Goal: Task Accomplishment & Management: Manage account settings

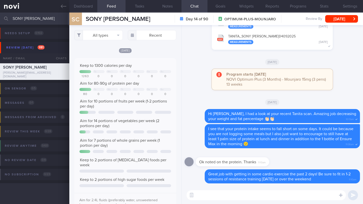
select select "8"
click at [238, 198] on textarea at bounding box center [265, 196] width 159 height 10
type textarea "B"
type textarea "Hi Cindy,"
click at [76, 2] on button "Dashboard" at bounding box center [83, 6] width 28 height 13
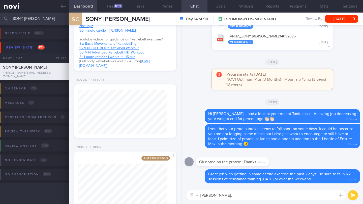
scroll to position [394, 0]
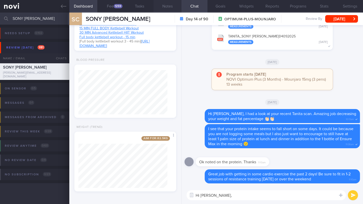
click at [168, 7] on button "Notes" at bounding box center [167, 6] width 28 height 13
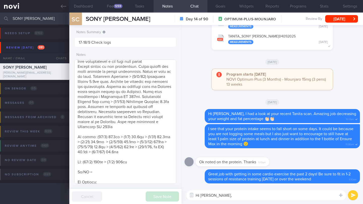
scroll to position [213, 0]
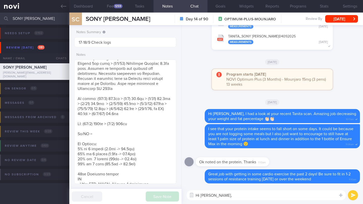
click at [88, 13] on div "SC SONY CINDY SONY CINDY cindysony@gmail.com" at bounding box center [109, 19] width 81 height 13
click at [88, 8] on button "Dashboard" at bounding box center [83, 6] width 28 height 13
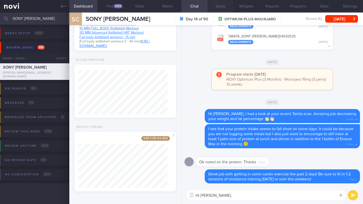
click at [217, 6] on button "Goals" at bounding box center [220, 6] width 26 height 13
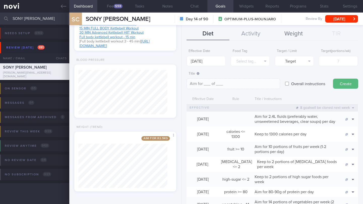
click at [293, 33] on button "Weight" at bounding box center [293, 34] width 43 height 13
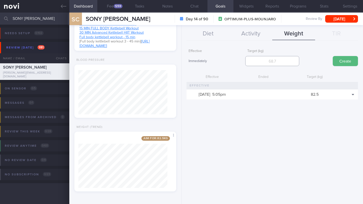
click at [286, 64] on input "number" at bounding box center [272, 61] width 54 height 10
type input "78"
click at [345, 63] on button "Create" at bounding box center [344, 61] width 25 height 10
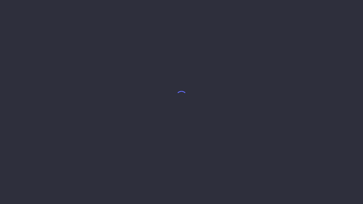
select select "8"
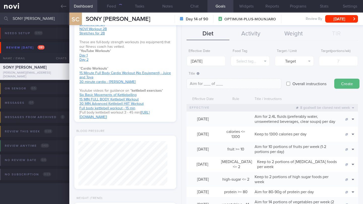
scroll to position [394, 0]
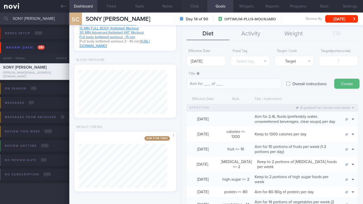
click at [193, 7] on button "Chat" at bounding box center [194, 6] width 26 height 13
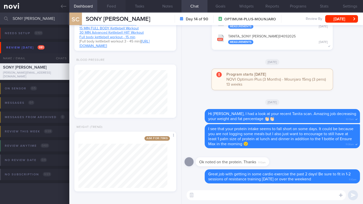
click at [111, 6] on button "Feed" at bounding box center [111, 6] width 28 height 13
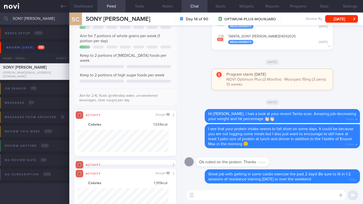
scroll to position [147, 0]
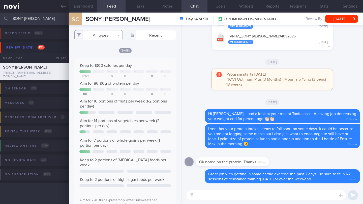
click at [105, 35] on button "All types" at bounding box center [98, 35] width 48 height 10
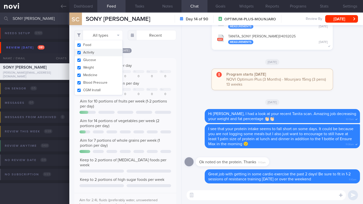
click at [97, 53] on button "Activity" at bounding box center [99, 53] width 48 height 8
checkbox input "false"
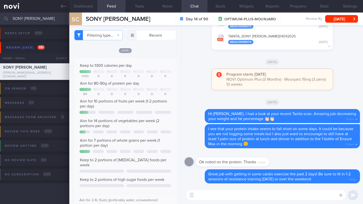
click at [154, 66] on div "Keep to 1300 calories per day Tu We Th Fr Sa Su 1263 0 0 0 0 0 0 Aim for 80-90g…" at bounding box center [125, 134] width 102 height 152
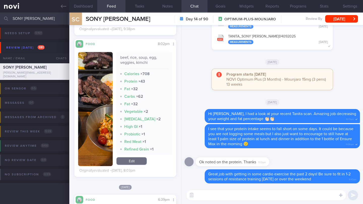
click at [216, 195] on textarea at bounding box center [265, 196] width 159 height 10
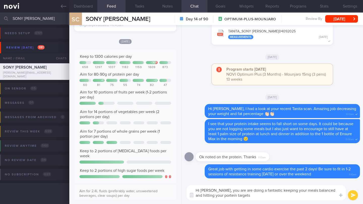
drag, startPoint x: 239, startPoint y: 197, endPoint x: 316, endPoint y: 192, distance: 77.7
click at [316, 192] on textarea "Hi Cindy, you are are doing a fantastic keeping your meals balanced and hitting…" at bounding box center [265, 193] width 159 height 15
type textarea "Hi Cindy, you are are doing a fantastic keeping your meals balanced and hitting…"
click at [223, 7] on button "Goals" at bounding box center [220, 6] width 26 height 13
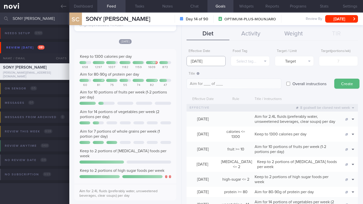
click at [203, 63] on input "[DATE]" at bounding box center [205, 61] width 39 height 10
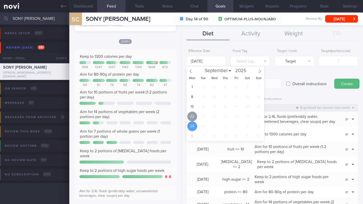
click at [191, 115] on span "22" at bounding box center [192, 117] width 10 height 10
type input "22 Sep 2025"
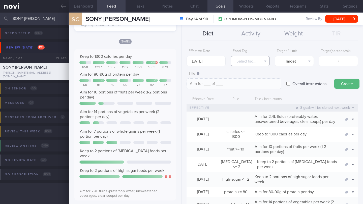
click at [235, 63] on button "Select tag..." at bounding box center [249, 61] width 39 height 10
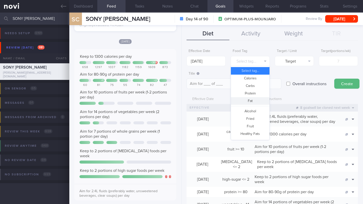
click at [246, 97] on button "Fat" at bounding box center [250, 101] width 39 height 8
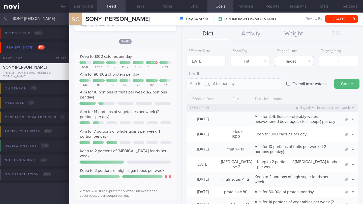
click at [286, 60] on button "Target" at bounding box center [293, 61] width 39 height 10
click at [289, 79] on button "Limit" at bounding box center [294, 79] width 39 height 8
type textarea "Keep to __g of fat per day"
click at [333, 63] on input "number" at bounding box center [338, 61] width 39 height 10
type input "4"
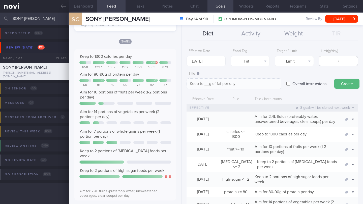
type textarea "Keep to 4g of fat per day"
type input "43"
type textarea "Keep to 43g of fat per day"
type input "43"
click at [344, 81] on button "Create" at bounding box center [346, 84] width 25 height 10
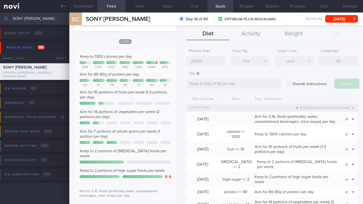
scroll to position [409, 0]
type input "[DATE]"
type textarea "Aim for ___ of ___"
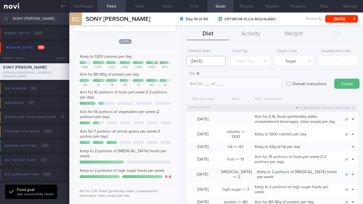
click at [206, 64] on body "You are offline! Some functionality will be unavailable Patients New Users Coac…" at bounding box center [181, 102] width 363 height 204
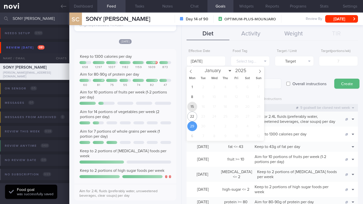
click at [193, 110] on span "15" at bounding box center [192, 107] width 10 height 10
type input "15 Sep 2025"
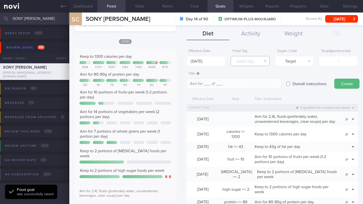
click at [242, 60] on button "Select tag..." at bounding box center [249, 61] width 39 height 10
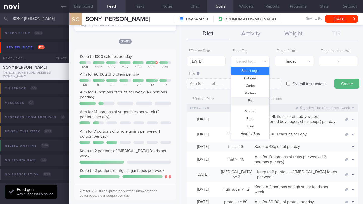
click at [246, 100] on button "Fat" at bounding box center [250, 101] width 39 height 8
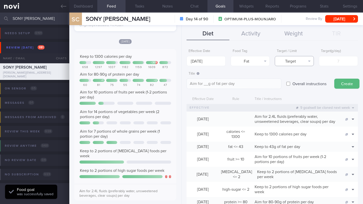
click at [301, 60] on button "Target" at bounding box center [293, 61] width 39 height 10
click at [297, 78] on button "Limit" at bounding box center [294, 79] width 39 height 8
type textarea "Keep to __g of fat per day"
click at [326, 59] on input "number" at bounding box center [338, 61] width 39 height 10
type input "4"
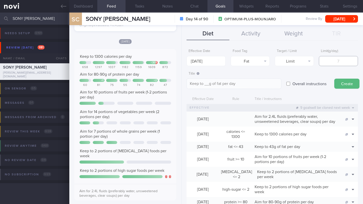
type textarea "Keep to 4g of fat per day"
type input "43"
type textarea "Keep to 43g of fat per day"
type input "43"
click at [348, 85] on button "Create" at bounding box center [346, 84] width 25 height 10
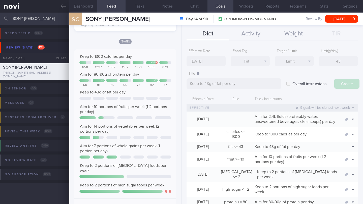
type input "[DATE]"
type textarea "Aim for ___ of ___"
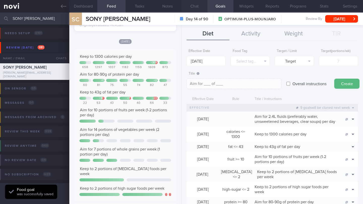
click at [201, 6] on button "Chat" at bounding box center [194, 6] width 26 height 13
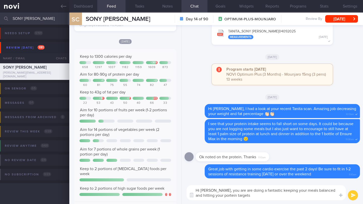
drag, startPoint x: 318, startPoint y: 192, endPoint x: 319, endPoint y: 196, distance: 4.0
click at [319, 196] on textarea "Hi Cindy, you are are doing a fantastic keeping your meals balanced and hitting…" at bounding box center [265, 193] width 159 height 15
type textarea "Hi [PERSON_NAME], you are are doing a fantastic keeping your meals balanced and…"
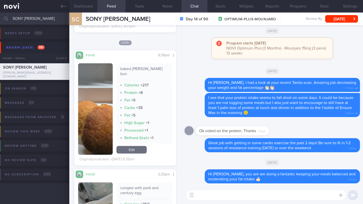
scroll to position [1238, 0]
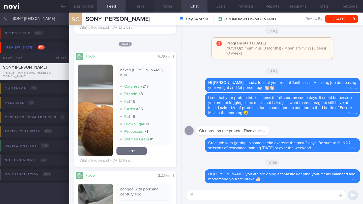
click at [174, 6] on button "Notes" at bounding box center [167, 6] width 28 height 13
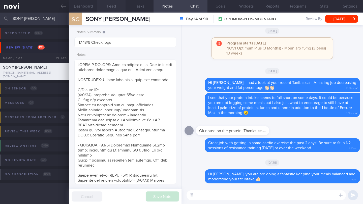
click at [115, 7] on button "Feed" at bounding box center [111, 6] width 28 height 13
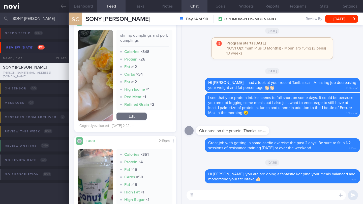
scroll to position [1627, 0]
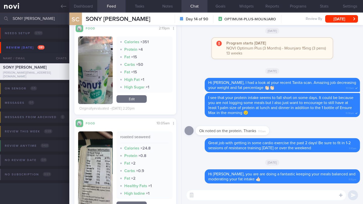
click at [204, 191] on textarea at bounding box center [265, 196] width 159 height 10
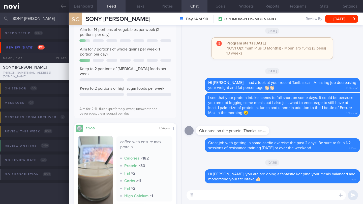
scroll to position [0, 0]
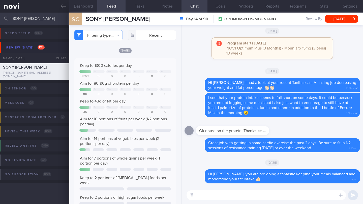
click at [233, 196] on textarea at bounding box center [265, 196] width 159 height 10
click at [163, 11] on button "Notes" at bounding box center [167, 6] width 28 height 13
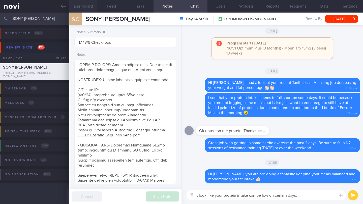
click at [86, 4] on button "Dashboard" at bounding box center [83, 6] width 28 height 13
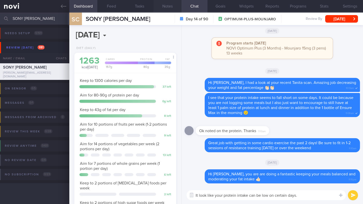
click at [168, 8] on button "Notes" at bounding box center [167, 6] width 28 height 13
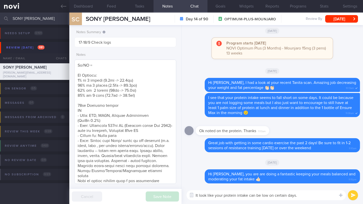
scroll to position [330, 0]
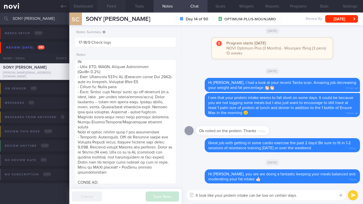
click at [108, 6] on button "Feed" at bounding box center [111, 6] width 28 height 13
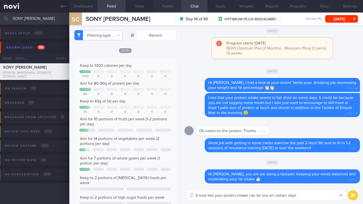
click at [166, 8] on button "Notes" at bounding box center [167, 6] width 28 height 13
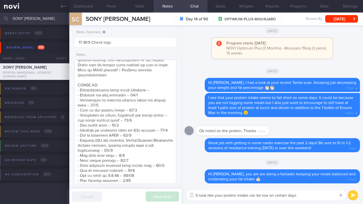
scroll to position [428, 0]
click at [205, 196] on textarea "It look like your protein intake can be low on certain days." at bounding box center [265, 196] width 159 height 10
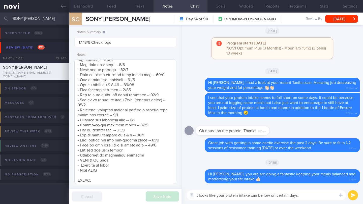
scroll to position [523, 0]
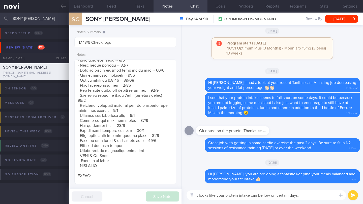
click at [310, 196] on textarea "It looks like your protein intake can be low on certain days." at bounding box center [265, 196] width 159 height 10
click at [112, 7] on button "Feed" at bounding box center [111, 6] width 28 height 13
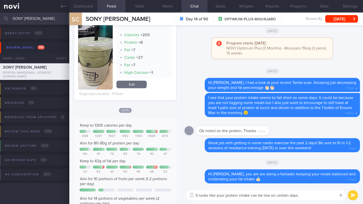
scroll to position [768, 0]
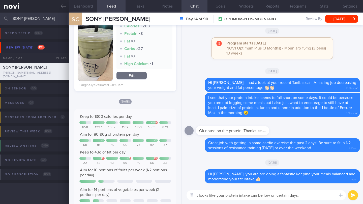
click at [315, 196] on textarea "It looks like your protein intake can be low on certain days." at bounding box center [265, 196] width 159 height 10
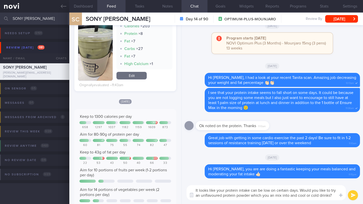
click at [270, 196] on textarea "It looks like your protein intake can be low on certain days. Would you like to…" at bounding box center [265, 193] width 159 height 15
drag, startPoint x: 294, startPoint y: 196, endPoint x: 335, endPoint y: 197, distance: 41.6
click at [335, 197] on textarea "It looks like your protein intake can be low on certain days. Would you like to…" at bounding box center [265, 193] width 159 height 15
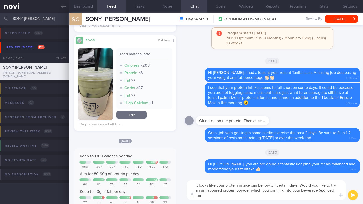
scroll to position [0, 0]
type textarea "It looks like your protein intake can be low on certain days. Would you like to…"
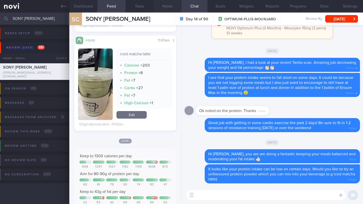
click at [168, 7] on button "Notes" at bounding box center [167, 6] width 28 height 13
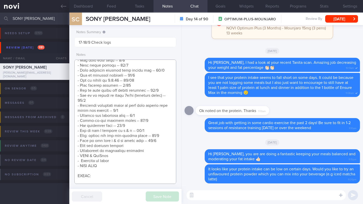
click at [165, 141] on textarea at bounding box center [125, 122] width 102 height 125
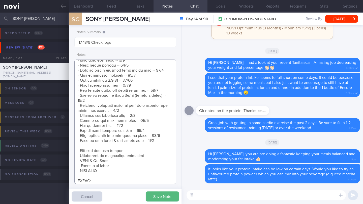
scroll to position [576, 0]
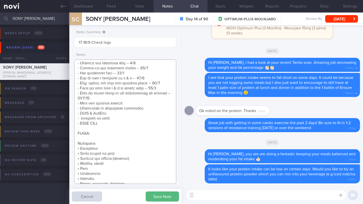
type textarea "SUPPORT NEEDED: How to prepare meals. How to choose healthier meals when eating…"
click at [168, 188] on div "Notes Summary 17-18/9 Check logs Notes Save Note Cancel" at bounding box center [125, 114] width 112 height 179
click at [169, 196] on button "Save Note" at bounding box center [162, 197] width 33 height 10
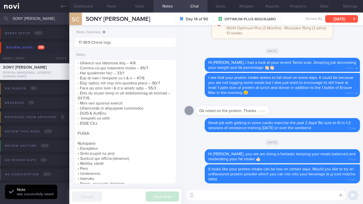
click at [341, 16] on button "Wed, 17 Sep" at bounding box center [341, 19] width 33 height 8
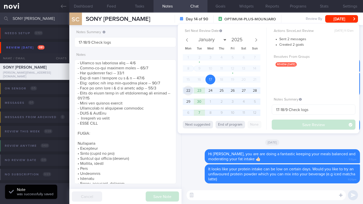
click at [190, 92] on span "22" at bounding box center [188, 91] width 10 height 10
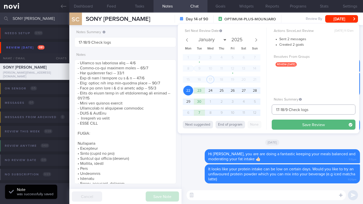
drag, startPoint x: 284, startPoint y: 110, endPoint x: 265, endPoint y: 109, distance: 18.9
click at [265, 109] on div "Set Next Review Date 22 Sep 2025 January February March April May June July Aug…" at bounding box center [268, 79] width 181 height 110
click at [313, 111] on input "22/9 Check logs" at bounding box center [313, 110] width 84 height 10
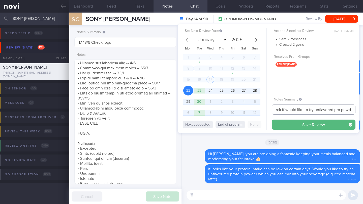
scroll to position [0, 19]
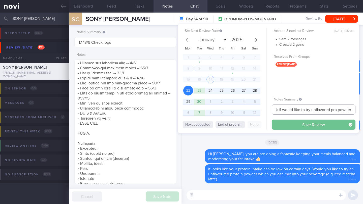
type input "22/9 Check if would like to try unflavored pro powder"
click at [324, 123] on button "Save Review" at bounding box center [313, 125] width 84 height 10
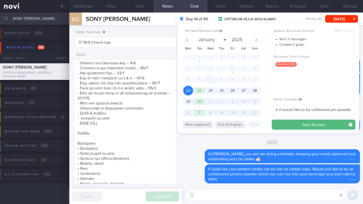
scroll to position [0, 0]
type input "22/9 Check if would like to try unflavored pro powder"
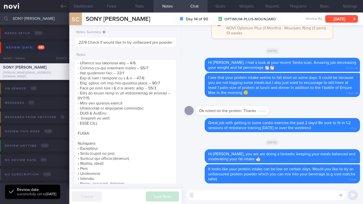
click at [332, 20] on button "[DATE]" at bounding box center [341, 19] width 33 height 8
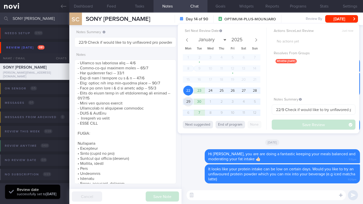
click at [190, 104] on span "29" at bounding box center [188, 102] width 10 height 10
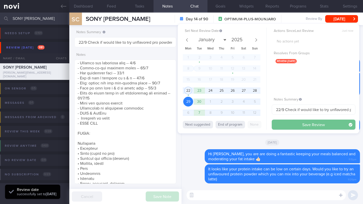
click at [287, 124] on button "Save Review" at bounding box center [313, 125] width 84 height 10
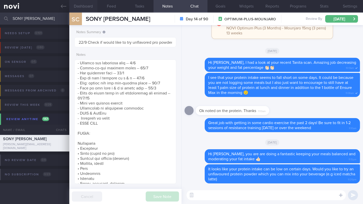
click at [86, 7] on button "Dashboard" at bounding box center [83, 6] width 28 height 13
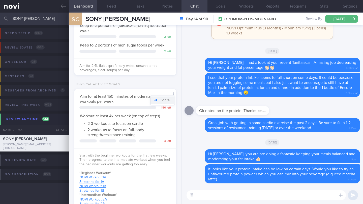
scroll to position [158, 0]
click at [204, 196] on textarea at bounding box center [265, 196] width 159 height 10
type textarea "Ree"
drag, startPoint x: 220, startPoint y: 197, endPoint x: 188, endPoint y: 196, distance: 32.5
click at [188, 196] on div "Chat Templates Admin [MEDICAL_DATA] Weight Nutrition Physical Activity Infograp…" at bounding box center [271, 196] width 181 height 18
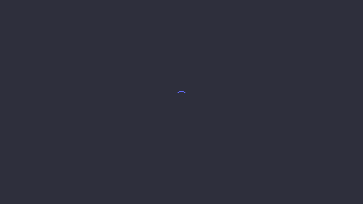
select select "8"
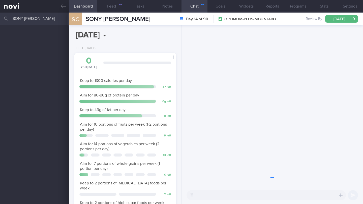
scroll to position [52, 89]
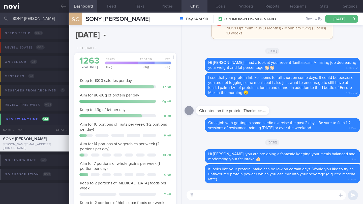
paste textarea "SONY [PERSON_NAME]"
drag, startPoint x: 243, startPoint y: 197, endPoint x: 190, endPoint y: 196, distance: 53.1
click at [190, 196] on div "Chat Templates Admin [MEDICAL_DATA] Weight Nutrition Physical Activity Infograp…" at bounding box center [271, 196] width 181 height 18
click at [219, 197] on textarea "Fantastic job continue to dance or so sum" at bounding box center [265, 196] width 159 height 10
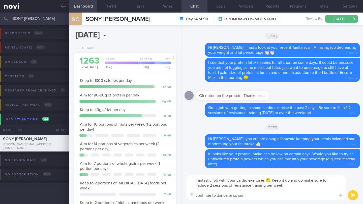
click at [197, 195] on textarea "Fantastic job with your cardio exercises 🙂 Keep it up and do make sure to inclu…" at bounding box center [265, 188] width 159 height 25
click at [228, 195] on textarea "Fantastic job with your cardio exercises 🙂 Keep it up and do make sure to inclu…" at bounding box center [265, 188] width 159 height 25
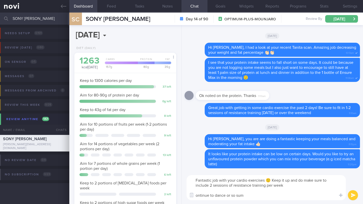
click at [228, 195] on textarea "Fantastic job with your cardio exercises 🙂 Keep it up and do make sure to inclu…" at bounding box center [265, 188] width 159 height 25
type textarea "Fantastic job with your cardio exercises 🙂 Keep it up and do make sure to inclu…"
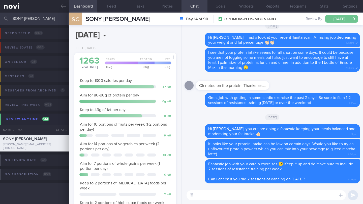
click at [344, 18] on button "[DATE]" at bounding box center [341, 19] width 33 height 8
click at [62, 74] on div "Messages 0 / 1 Name / Email Chats Mention / Internal Last Interacted Active Pro…" at bounding box center [181, 80] width 363 height 24
